Goal: Download file/media

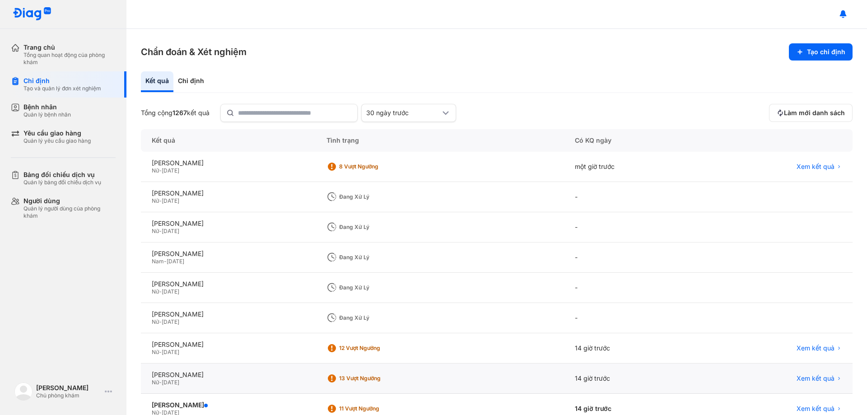
scroll to position [86, 0]
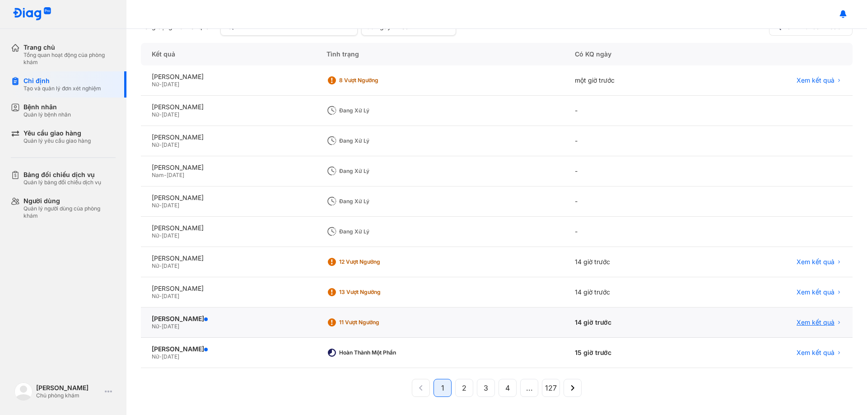
click at [800, 322] on span "Xem kết quả" at bounding box center [815, 322] width 38 height 8
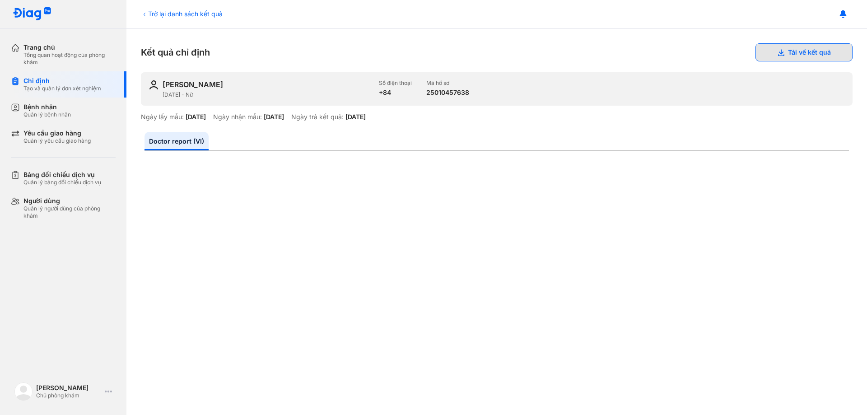
click at [786, 52] on button "Tải về kết quả" at bounding box center [803, 52] width 97 height 18
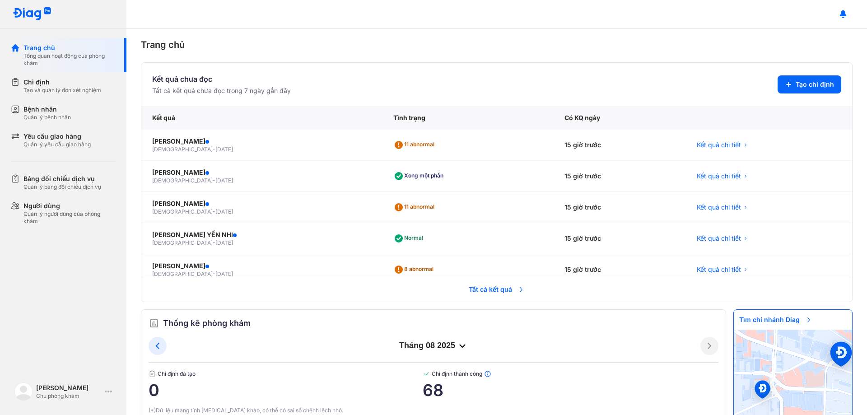
scroll to position [27, 0]
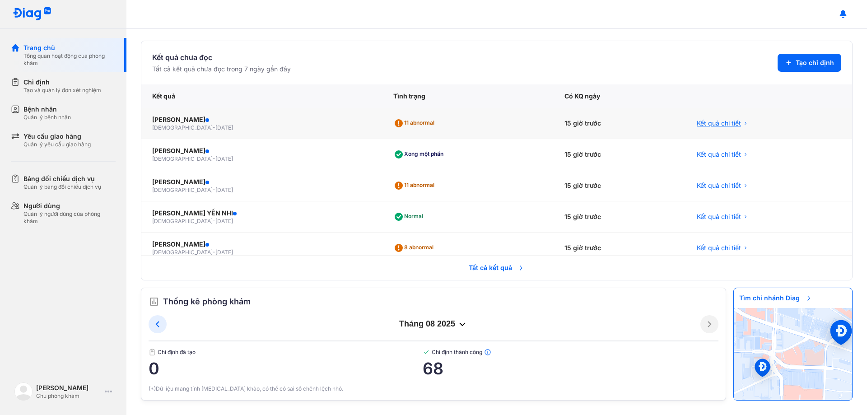
click at [719, 125] on span "Kết quả chi tiết" at bounding box center [718, 123] width 44 height 9
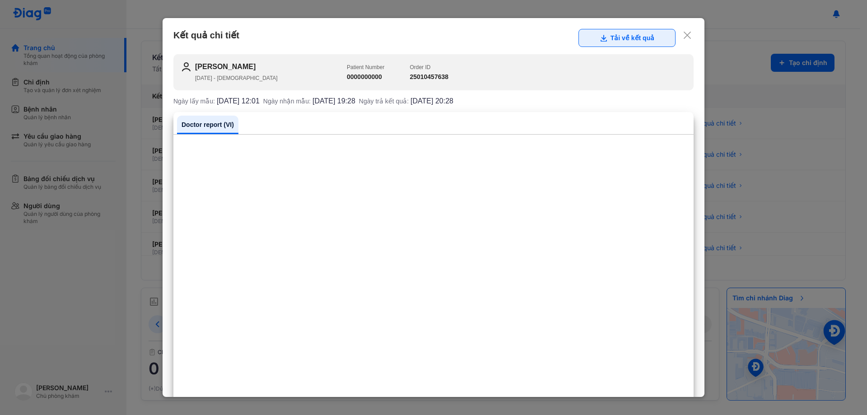
click at [622, 35] on button "Tải về kết quả" at bounding box center [626, 38] width 97 height 18
click at [682, 34] on icon at bounding box center [686, 35] width 9 height 9
